Goal: Navigation & Orientation: Find specific page/section

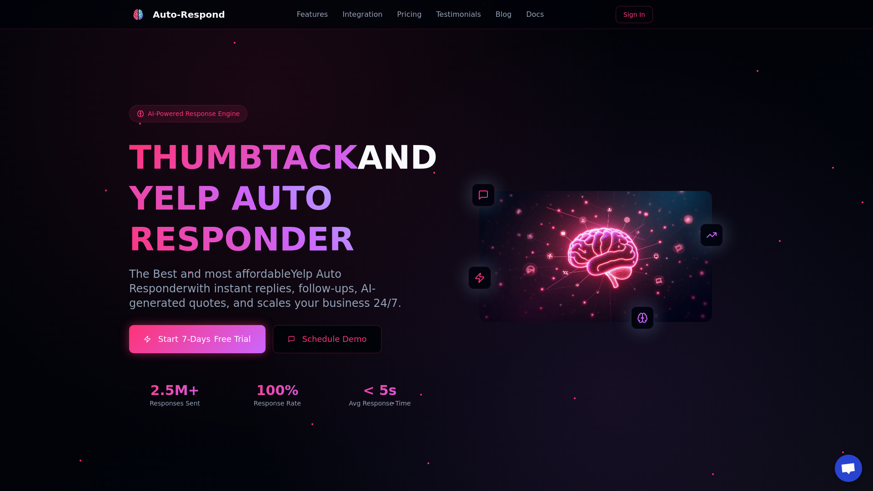
click at [495, 15] on link "Blog" at bounding box center [503, 14] width 16 height 11
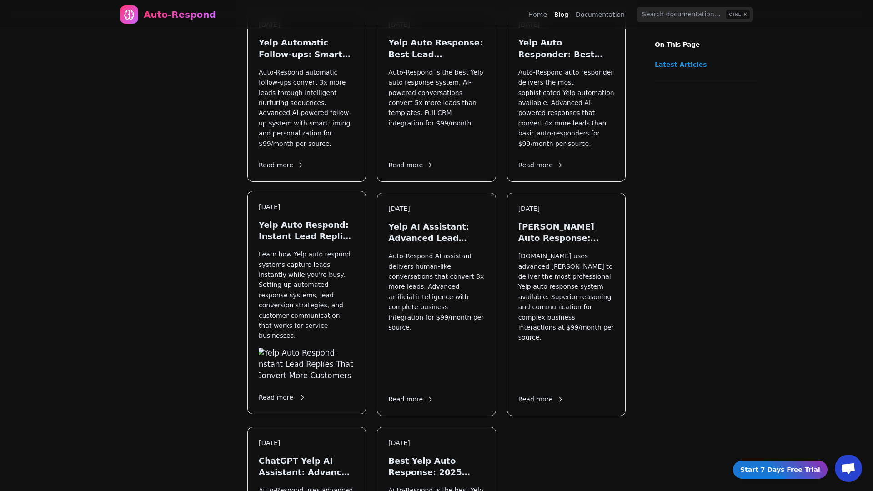
scroll to position [1044, 0]
